Goal: Find contact information: Find contact information

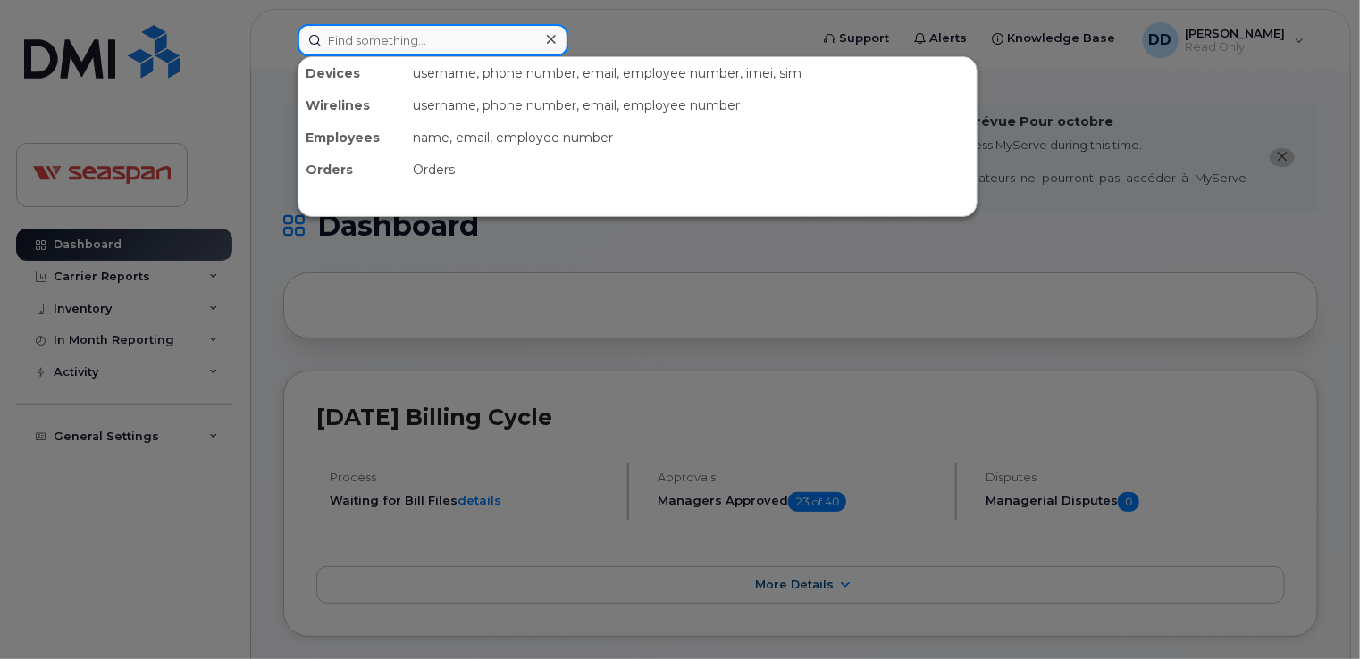
click at [335, 46] on input at bounding box center [432, 40] width 271 height 32
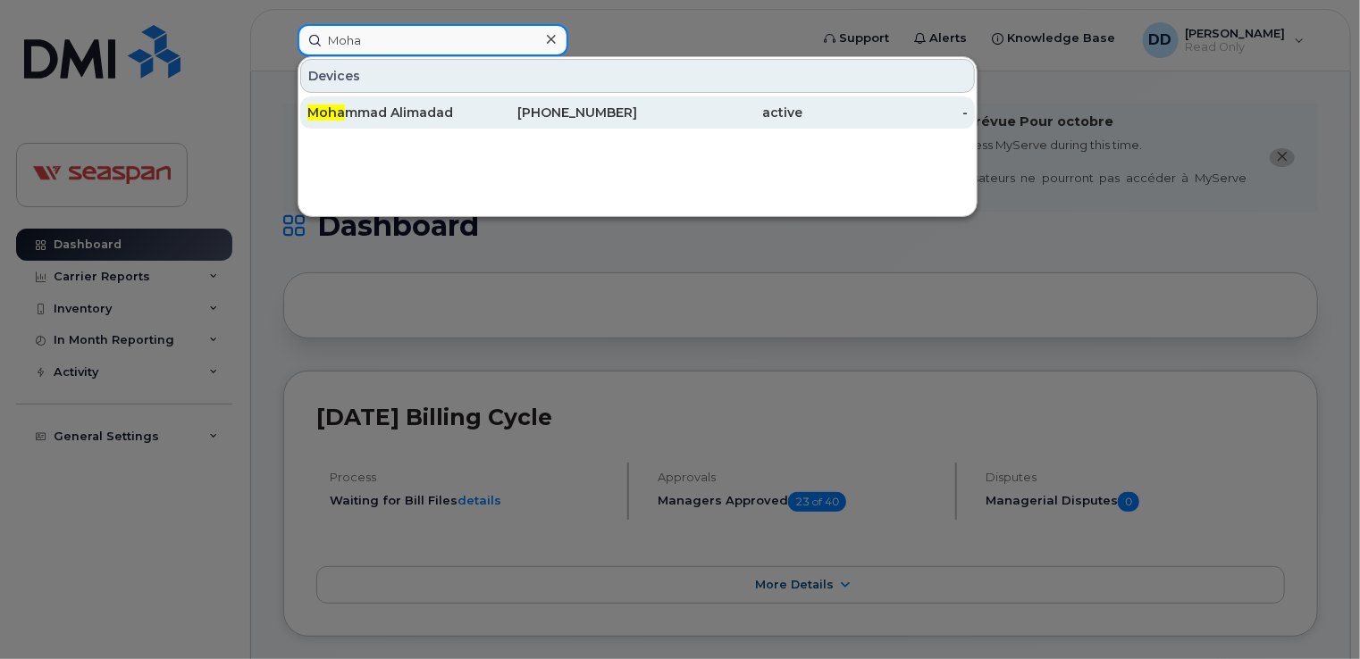
type input "Moha"
click at [450, 120] on div "Moha mmad Alimadad" at bounding box center [389, 112] width 165 height 32
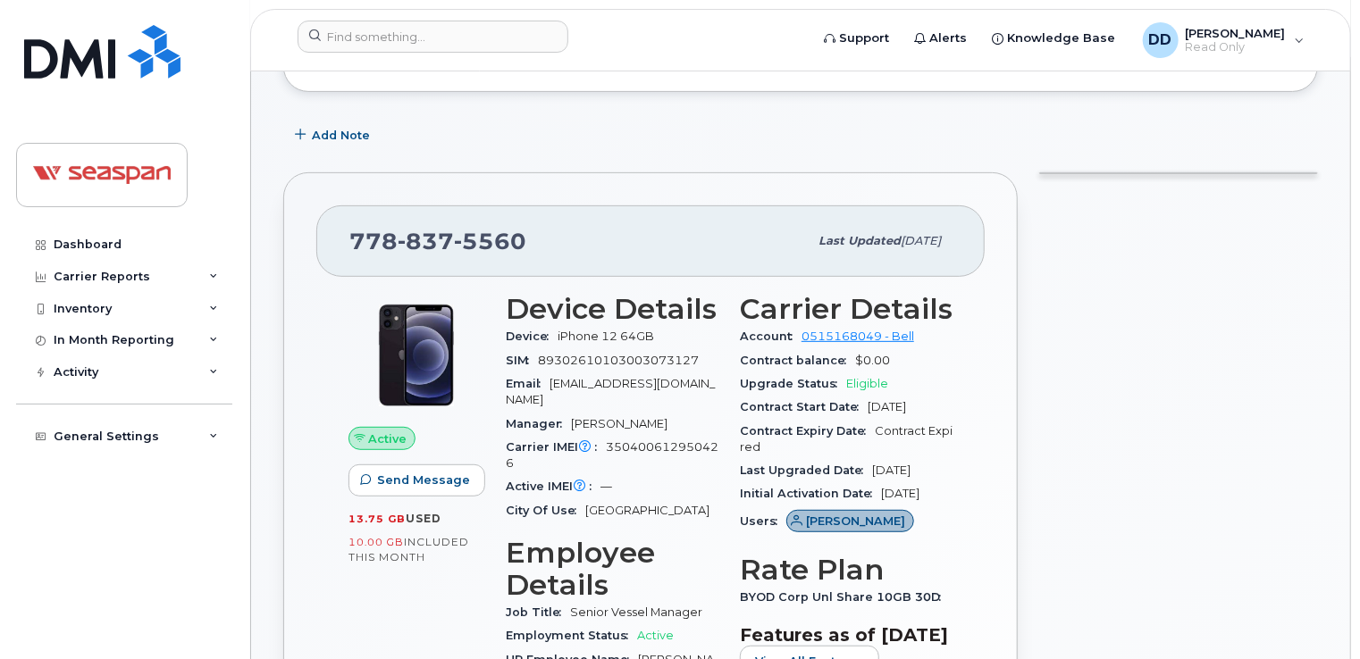
scroll to position [357, 0]
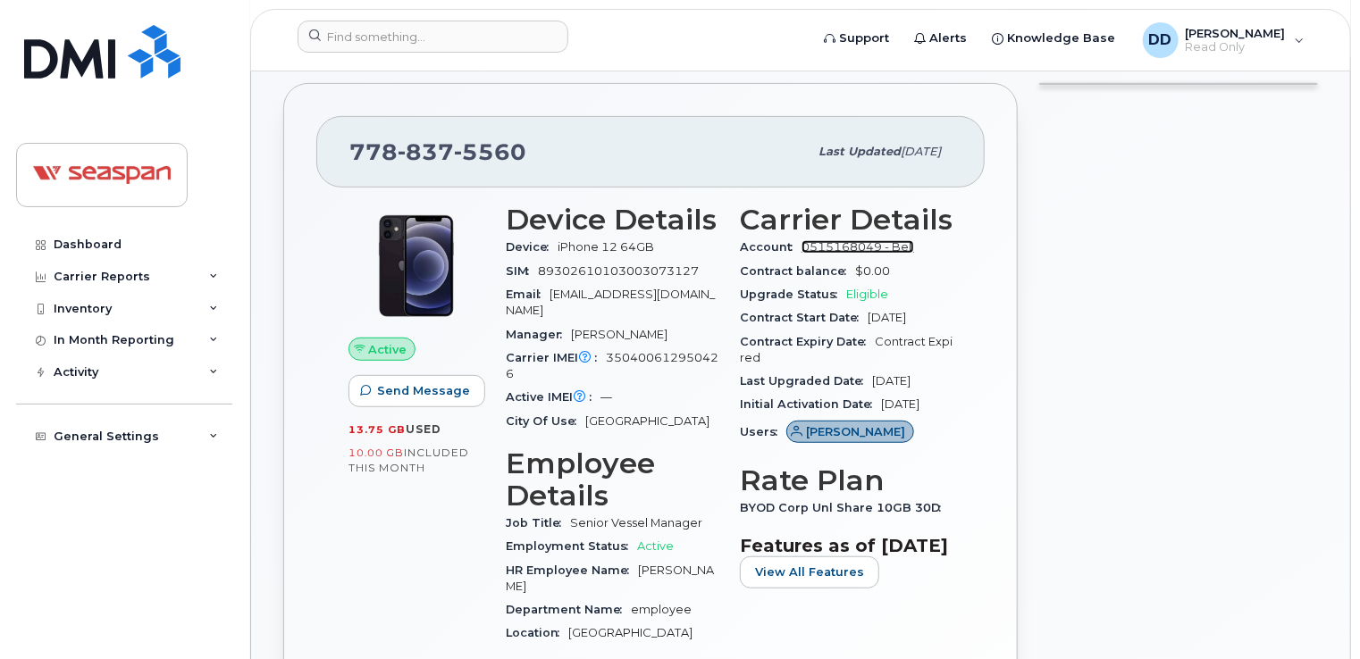
click at [890, 240] on link "0515168049 - Bell" at bounding box center [857, 246] width 113 height 13
drag, startPoint x: 531, startPoint y: 132, endPoint x: 331, endPoint y: 122, distance: 200.4
click at [331, 122] on div "778 837 5560 Last updated Mar 25, 2025" at bounding box center [650, 151] width 668 height 71
copy span "778 837 5560"
